Goal: Information Seeking & Learning: Learn about a topic

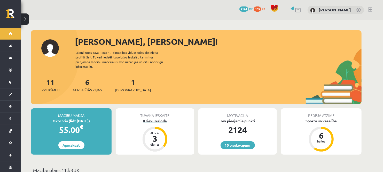
click at [157, 118] on div "Krievu valoda" at bounding box center [155, 120] width 78 height 5
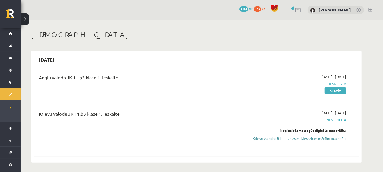
click at [307, 136] on link "Krievu valodas B1 - 11. klases 1.ieskaites mācību materiāls" at bounding box center [297, 138] width 97 height 5
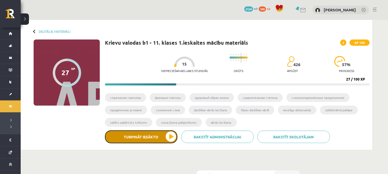
click at [147, 139] on button "Turpināt iesākto" at bounding box center [141, 136] width 72 height 13
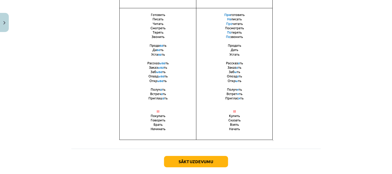
scroll to position [380, 0]
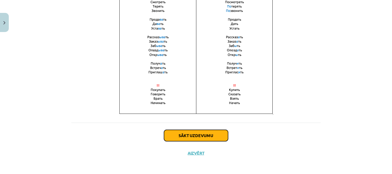
click at [205, 131] on button "Sākt uzdevumu" at bounding box center [196, 135] width 64 height 11
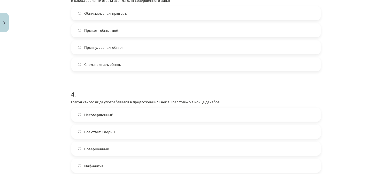
scroll to position [325, 0]
click at [98, 146] on label "Совершенный" at bounding box center [196, 149] width 248 height 13
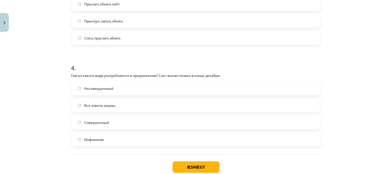
scroll to position [384, 0]
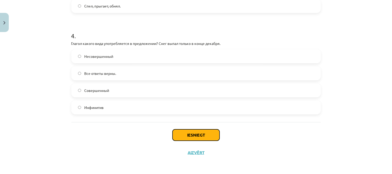
click at [189, 133] on button "Iesniegt" at bounding box center [195, 134] width 47 height 11
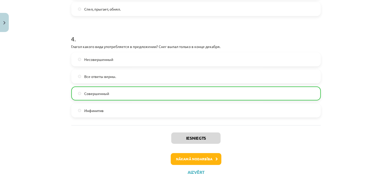
scroll to position [400, 0]
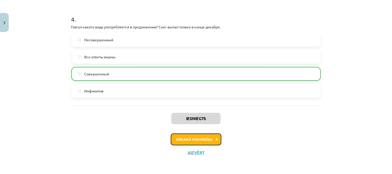
click at [187, 135] on button "Nākamā nodarbība" at bounding box center [196, 139] width 51 height 12
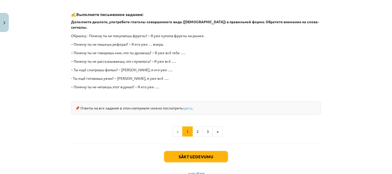
scroll to position [477, 0]
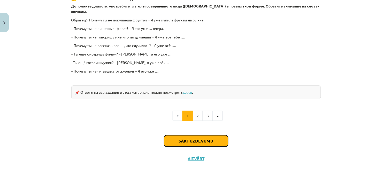
click at [192, 135] on button "Sākt uzdevumu" at bounding box center [196, 140] width 64 height 11
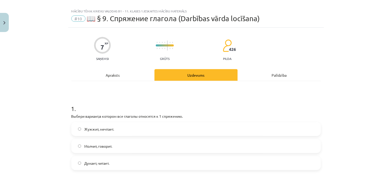
scroll to position [0, 0]
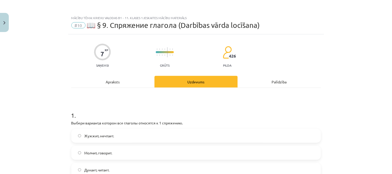
click at [115, 82] on div "Apraksts" at bounding box center [112, 82] width 83 height 12
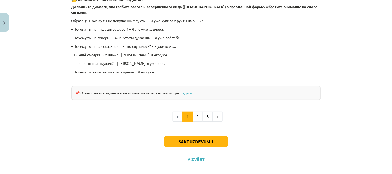
scroll to position [477, 0]
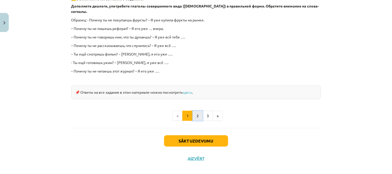
click at [194, 111] on button "2" at bounding box center [197, 116] width 10 height 10
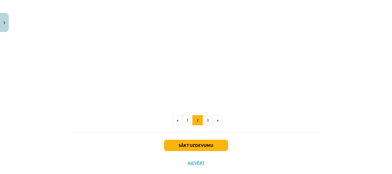
scroll to position [223, 0]
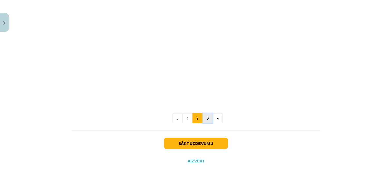
click at [206, 117] on button "3" at bounding box center [207, 118] width 10 height 10
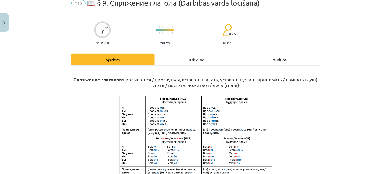
scroll to position [25, 0]
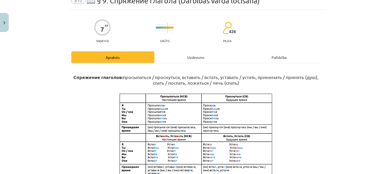
click at [196, 56] on div "Uzdevums" at bounding box center [195, 57] width 83 height 12
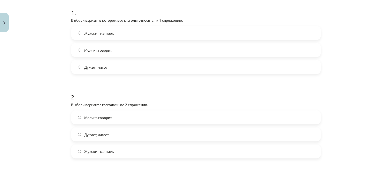
scroll to position [104, 0]
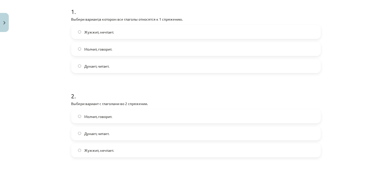
click at [93, 65] on span "Думает, читает." at bounding box center [96, 66] width 25 height 5
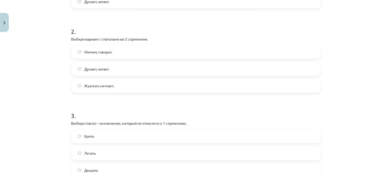
scroll to position [167, 0]
click at [102, 87] on span "Жужжит, мечтает." at bounding box center [99, 86] width 30 height 5
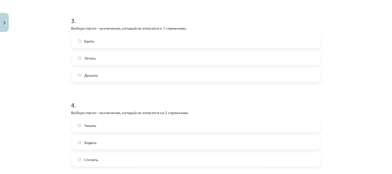
scroll to position [262, 0]
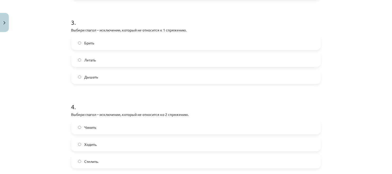
click at [118, 56] on label "Летать" at bounding box center [196, 59] width 248 height 13
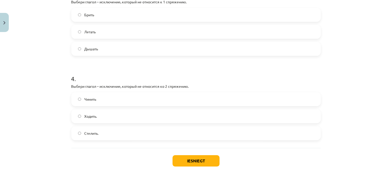
scroll to position [312, 0]
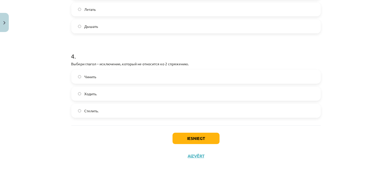
click at [103, 88] on label "Ходить." at bounding box center [196, 93] width 248 height 13
click at [205, 133] on button "Iesniegt" at bounding box center [195, 138] width 47 height 11
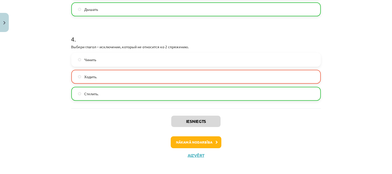
scroll to position [332, 0]
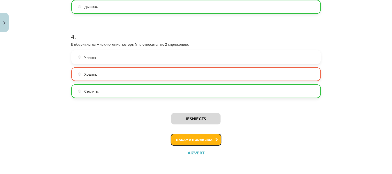
click at [213, 143] on button "Nākamā nodarbība" at bounding box center [196, 140] width 51 height 12
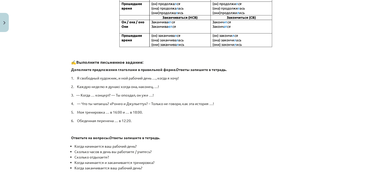
scroll to position [285, 0]
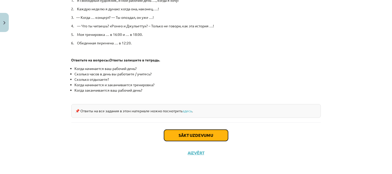
click at [176, 135] on button "Sākt uzdevumu" at bounding box center [196, 135] width 64 height 11
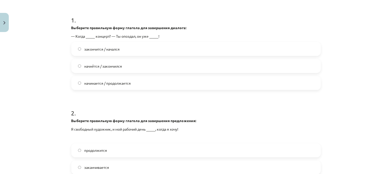
scroll to position [104, 0]
click at [91, 66] on span "начнётся / закончился" at bounding box center [103, 65] width 38 height 5
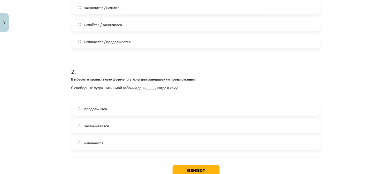
scroll to position [181, 0]
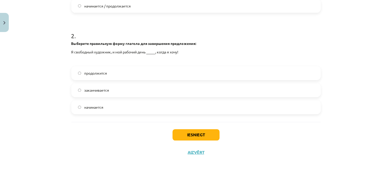
click at [129, 91] on label "заканчивается" at bounding box center [196, 90] width 248 height 13
click at [212, 135] on button "Iesniegt" at bounding box center [195, 134] width 47 height 11
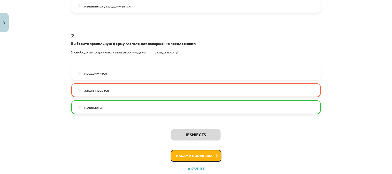
click at [205, 153] on button "Nākamā nodarbība" at bounding box center [196, 156] width 51 height 12
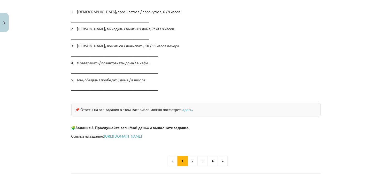
scroll to position [842, 0]
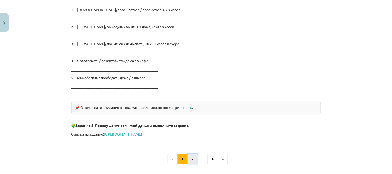
click at [190, 156] on button "2" at bounding box center [192, 159] width 10 height 10
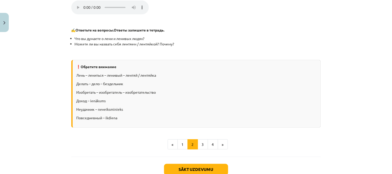
scroll to position [624, 0]
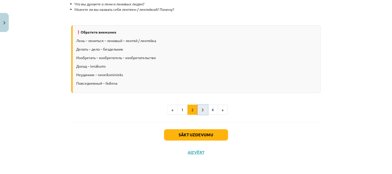
click at [200, 109] on button "3" at bounding box center [203, 110] width 10 height 10
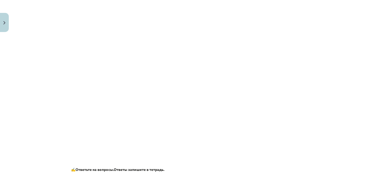
scroll to position [261, 0]
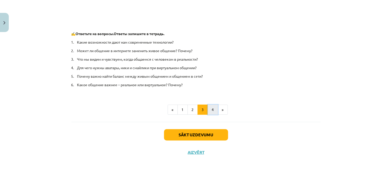
click at [208, 111] on button "4" at bounding box center [213, 110] width 10 height 10
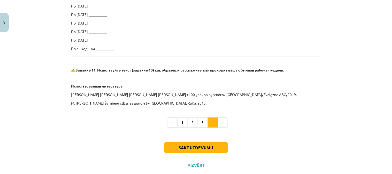
scroll to position [350, 0]
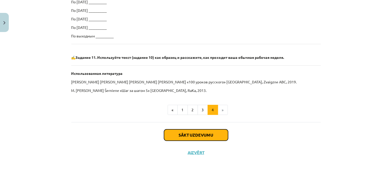
click at [182, 132] on button "Sākt uzdevumu" at bounding box center [196, 134] width 64 height 11
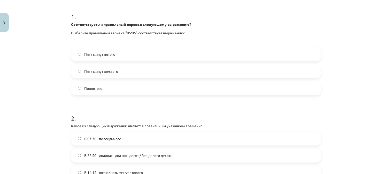
scroll to position [97, 0]
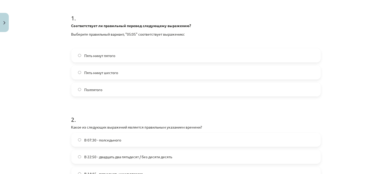
click at [108, 56] on span "Пять минут пятого" at bounding box center [99, 55] width 31 height 5
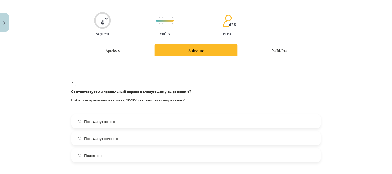
scroll to position [32, 0]
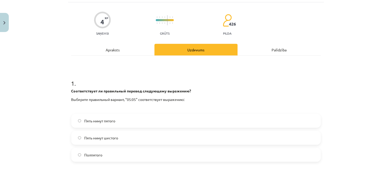
click at [125, 52] on div "Apraksts" at bounding box center [112, 50] width 83 height 12
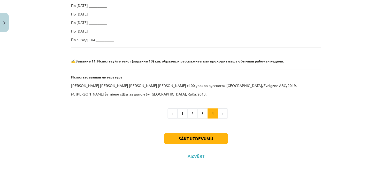
scroll to position [345, 0]
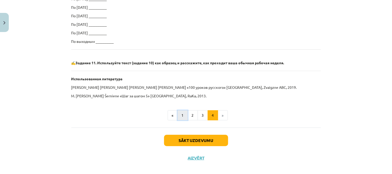
click at [178, 115] on button "1" at bounding box center [182, 115] width 10 height 10
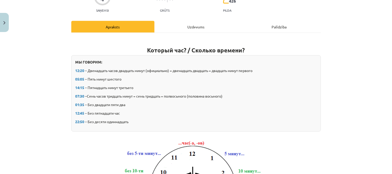
scroll to position [51, 0]
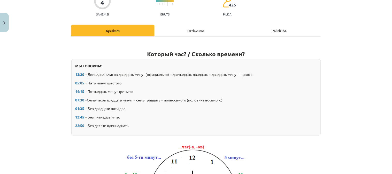
click at [194, 30] on div "Uzdevums" at bounding box center [195, 31] width 83 height 12
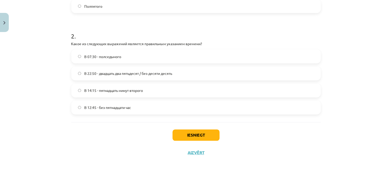
scroll to position [181, 0]
click at [107, 89] on span "В 14:15 - пятнадцать минут второго" at bounding box center [113, 90] width 59 height 5
click at [195, 133] on button "Iesniegt" at bounding box center [195, 134] width 47 height 11
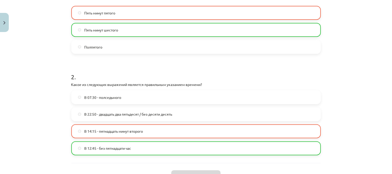
scroll to position [198, 0]
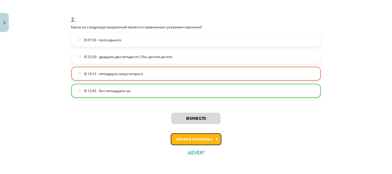
click at [206, 140] on button "Nākamā nodarbība" at bounding box center [196, 139] width 51 height 12
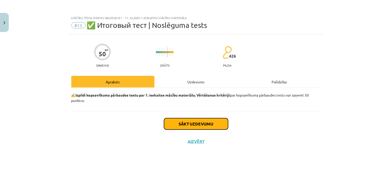
click at [203, 123] on button "Sākt uzdevumu" at bounding box center [196, 123] width 64 height 11
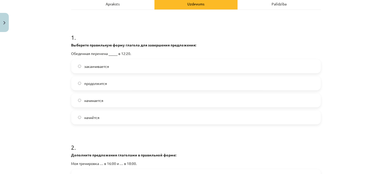
scroll to position [76, 0]
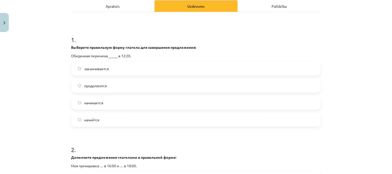
click at [97, 103] on span "начинается" at bounding box center [93, 102] width 19 height 5
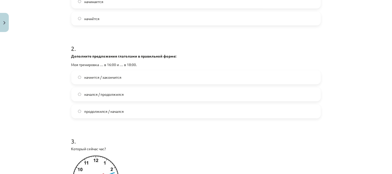
scroll to position [179, 0]
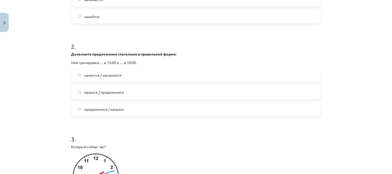
click at [92, 76] on span "начнется / закончится" at bounding box center [102, 75] width 37 height 5
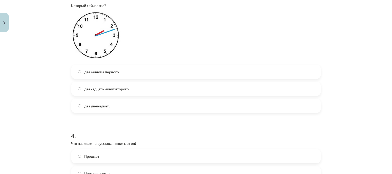
scroll to position [318, 0]
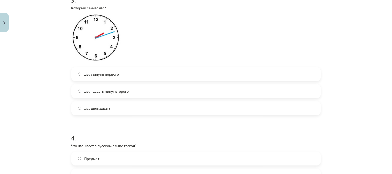
click at [113, 93] on span "двенадцать минут второго" at bounding box center [106, 91] width 44 height 5
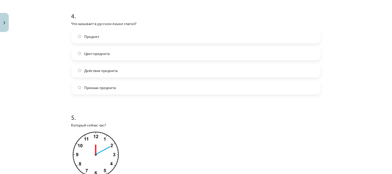
scroll to position [436, 0]
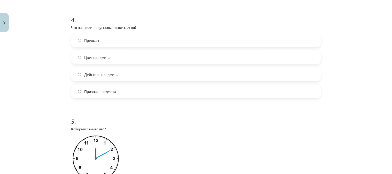
click at [101, 72] on span "Действие предмета" at bounding box center [100, 74] width 33 height 5
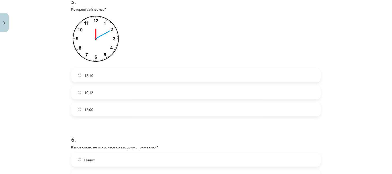
scroll to position [550, 0]
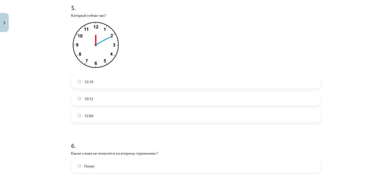
click at [96, 79] on label "12:10" at bounding box center [196, 81] width 248 height 13
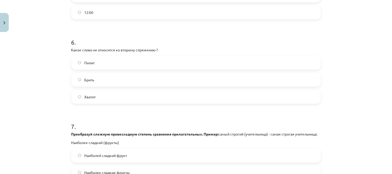
scroll to position [645, 0]
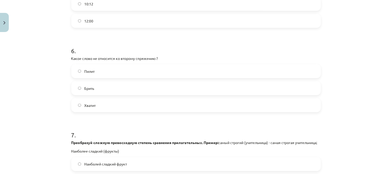
click at [103, 70] on label "Пилит" at bounding box center [196, 71] width 248 height 13
click at [101, 84] on label "Брить" at bounding box center [196, 88] width 248 height 13
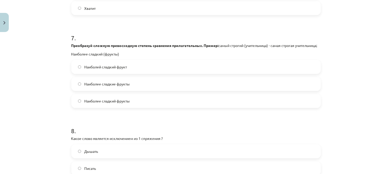
scroll to position [740, 0]
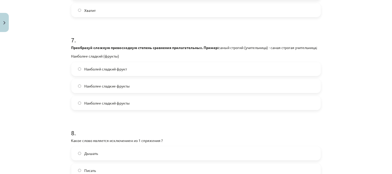
click at [158, 89] on label "Наиболее сладкие фрукты" at bounding box center [196, 86] width 248 height 13
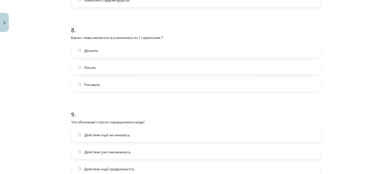
scroll to position [847, 0]
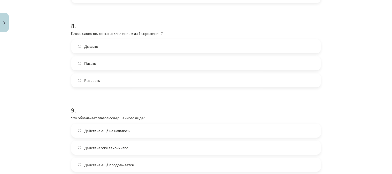
click at [130, 48] on label "Дышать" at bounding box center [196, 46] width 248 height 13
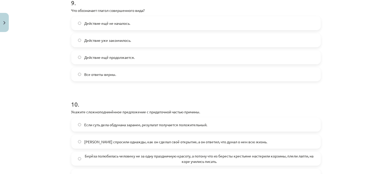
scroll to position [948, 0]
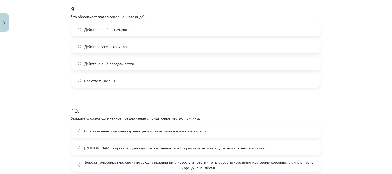
click at [136, 49] on label "Действие уже закончилось." at bounding box center [196, 46] width 248 height 13
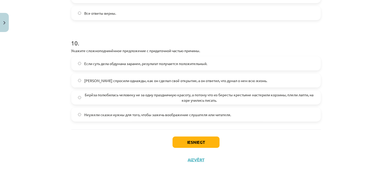
scroll to position [1018, 0]
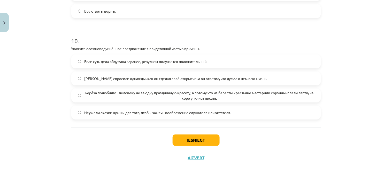
click at [89, 64] on span "Если суть дела обдумана заранее, результат получается положительный." at bounding box center [145, 61] width 123 height 5
click at [206, 143] on button "Iesniegt" at bounding box center [195, 140] width 47 height 11
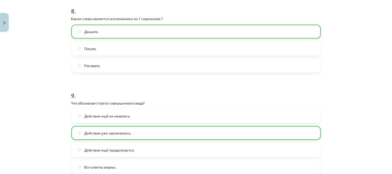
scroll to position [1045, 0]
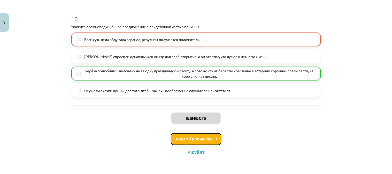
click at [173, 143] on button "Nākamā nodarbība" at bounding box center [196, 139] width 51 height 12
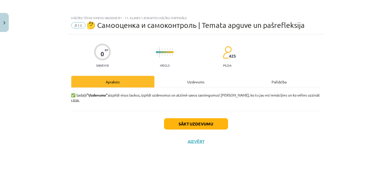
scroll to position [0, 0]
click at [201, 118] on button "Sākt uzdevumu" at bounding box center [196, 123] width 64 height 11
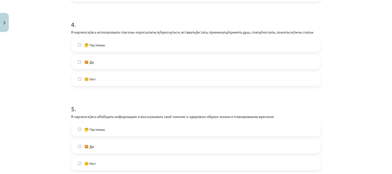
scroll to position [342, 0]
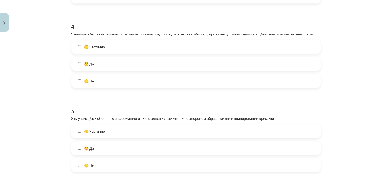
click at [76, 61] on label "🤩 Да" at bounding box center [196, 63] width 248 height 13
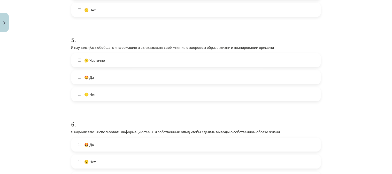
scroll to position [435, 0]
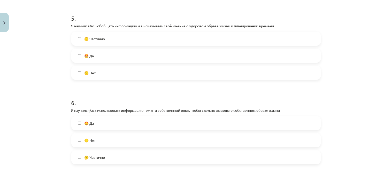
click at [87, 56] on span "🤩 Да" at bounding box center [89, 55] width 10 height 5
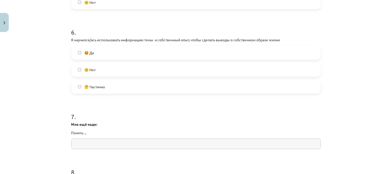
scroll to position [510, 0]
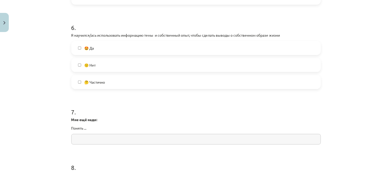
click at [83, 44] on label "🤩 Да" at bounding box center [196, 48] width 248 height 13
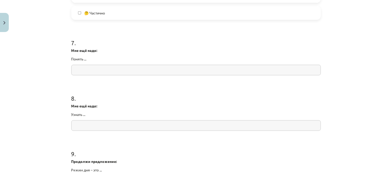
scroll to position [585, 0]
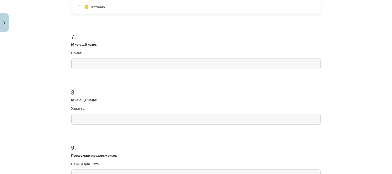
click at [118, 60] on input "text" at bounding box center [195, 64] width 249 height 11
type input "**"
click at [107, 120] on input "text" at bounding box center [195, 119] width 249 height 11
type input "*"
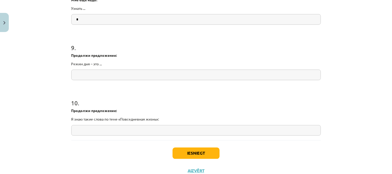
scroll to position [690, 0]
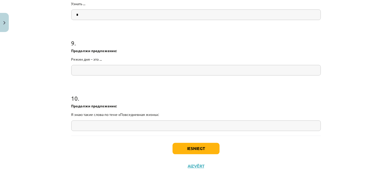
click at [119, 66] on input "text" at bounding box center [195, 70] width 249 height 11
type input "*"
click at [104, 126] on input "text" at bounding box center [195, 126] width 249 height 11
type input "*"
click at [192, 148] on button "Iesniegt" at bounding box center [195, 148] width 47 height 11
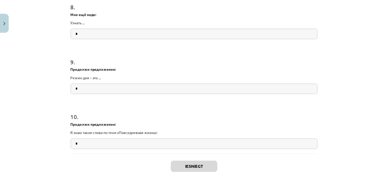
scroll to position [704, 0]
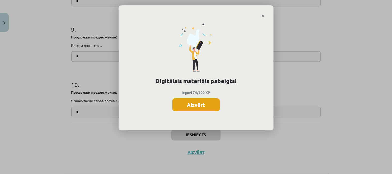
click at [210, 101] on button "Aizvērt" at bounding box center [196, 104] width 48 height 13
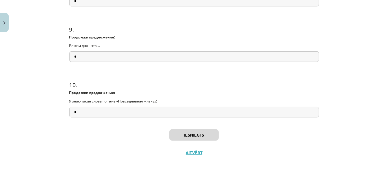
scroll to position [0, 0]
click at [1, 18] on button "Close" at bounding box center [4, 22] width 9 height 19
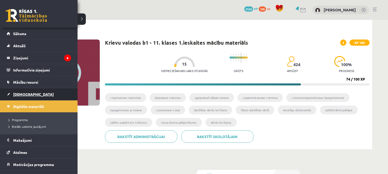
click at [23, 95] on span "[DEMOGRAPHIC_DATA]" at bounding box center [33, 94] width 41 height 5
